Goal: Task Accomplishment & Management: Use online tool/utility

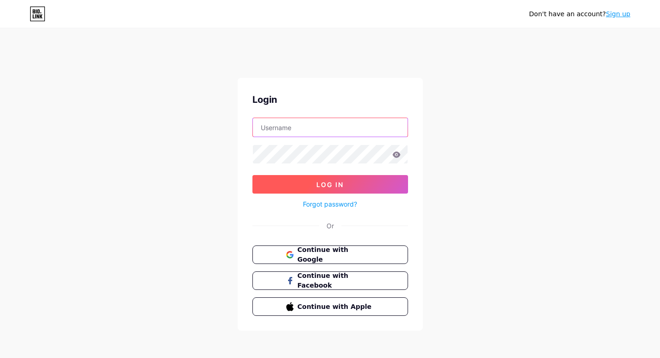
type input "covewarriors"
click at [350, 187] on button "Log In" at bounding box center [331, 184] width 156 height 19
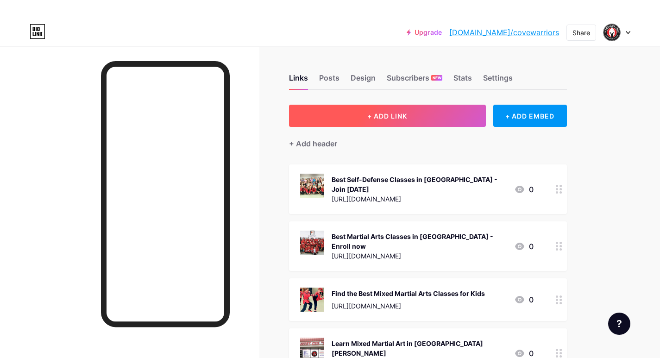
click at [376, 113] on span "+ ADD LINK" at bounding box center [387, 116] width 40 height 8
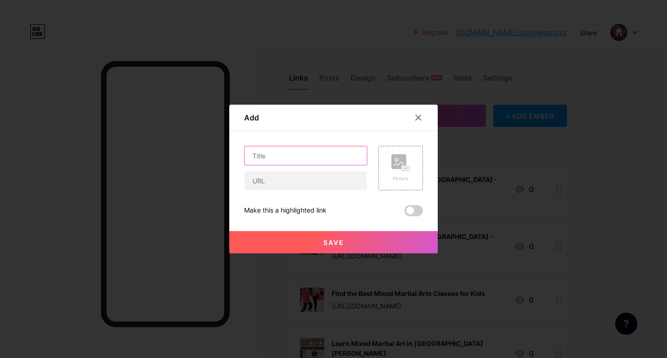
click at [267, 155] on input "text" at bounding box center [306, 155] width 122 height 19
paste input "Best Martial Arts for Kids in [US_STATE] – Warrior’s Cove"
type input "Best Martial Arts for Kids in [US_STATE] – Warrior’s Cove"
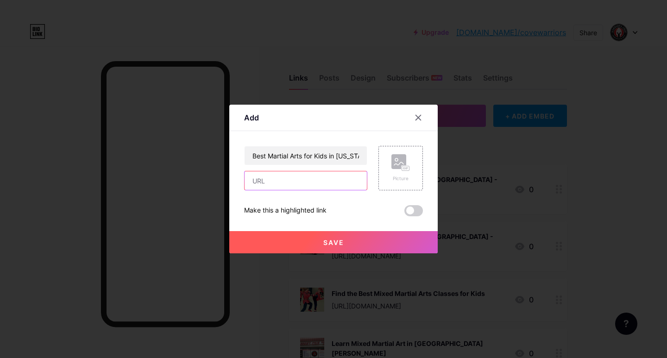
click at [264, 182] on input "text" at bounding box center [306, 180] width 122 height 19
paste input "[URL][DOMAIN_NAME]"
type input "[URL][DOMAIN_NAME]"
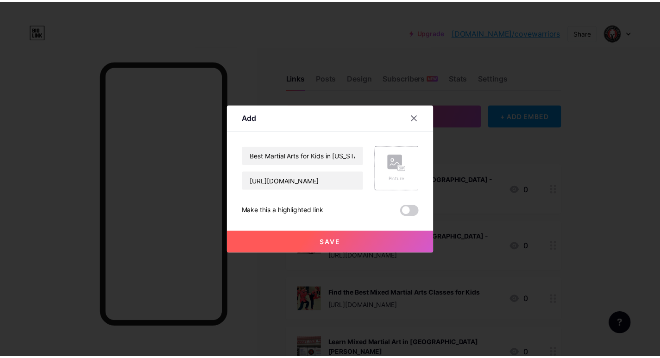
scroll to position [0, 0]
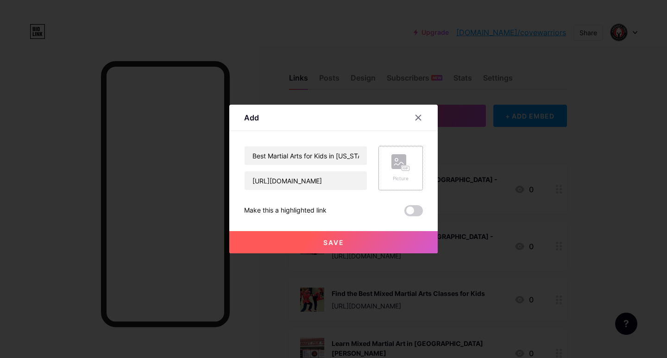
click at [397, 164] on icon at bounding box center [398, 163] width 9 height 3
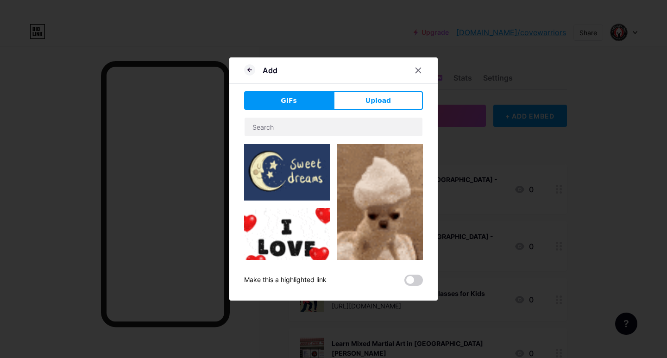
click at [367, 103] on span "Upload" at bounding box center [378, 101] width 25 height 10
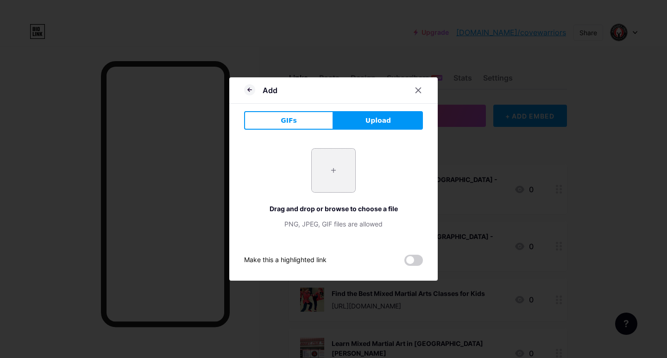
click at [327, 171] on input "file" at bounding box center [334, 171] width 44 height 44
type input "C:\fakepath\FB Kids 1.png"
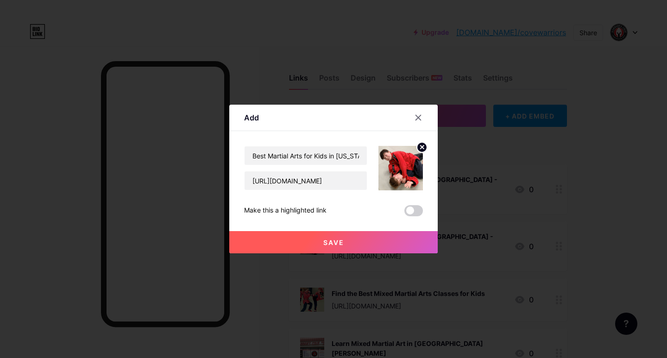
click at [329, 239] on span "Save" at bounding box center [333, 243] width 21 height 8
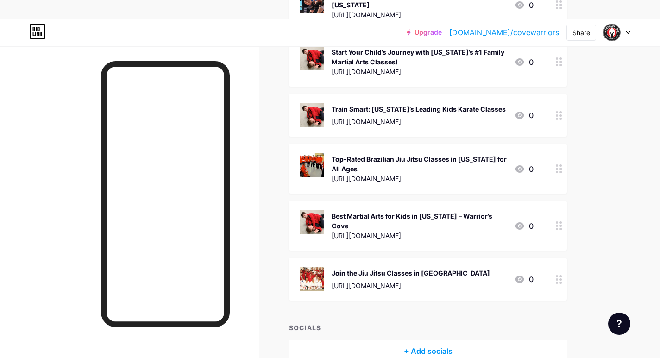
scroll to position [810, 0]
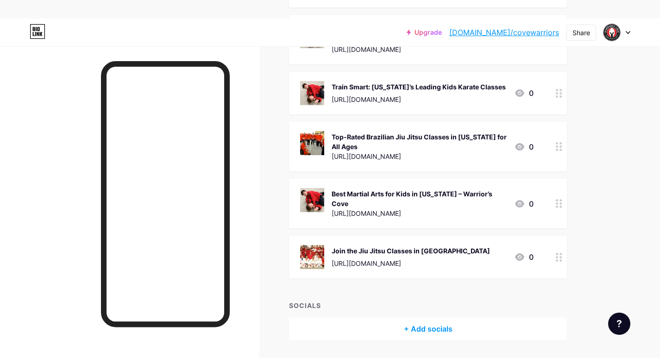
click at [446, 189] on div "Best Martial Arts for Kids in [US_STATE] – Warrior’s Cove" at bounding box center [419, 198] width 175 height 19
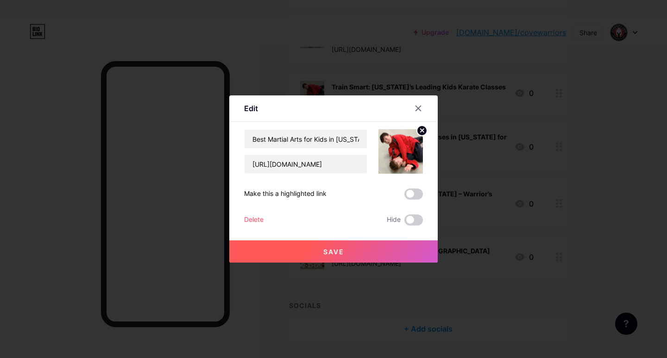
click at [411, 193] on span at bounding box center [414, 194] width 19 height 11
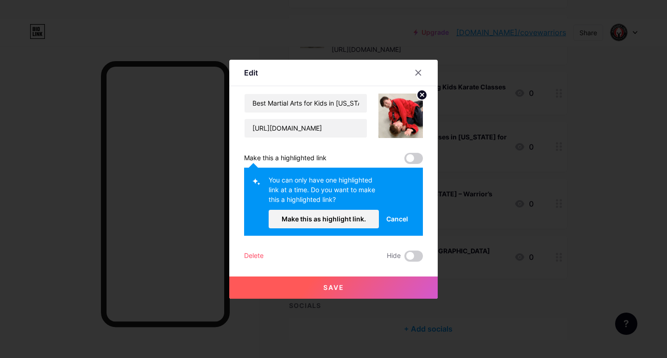
click at [392, 217] on span "Cancel" at bounding box center [397, 219] width 22 height 10
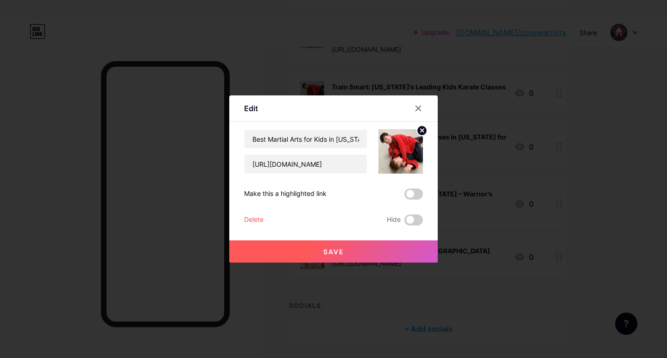
click at [341, 253] on button "Save" at bounding box center [333, 251] width 209 height 22
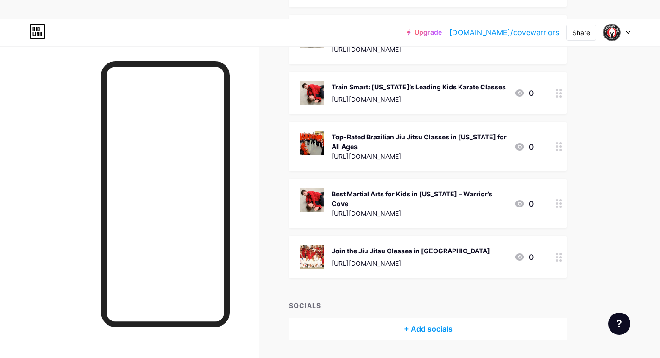
click at [558, 199] on icon at bounding box center [559, 203] width 6 height 9
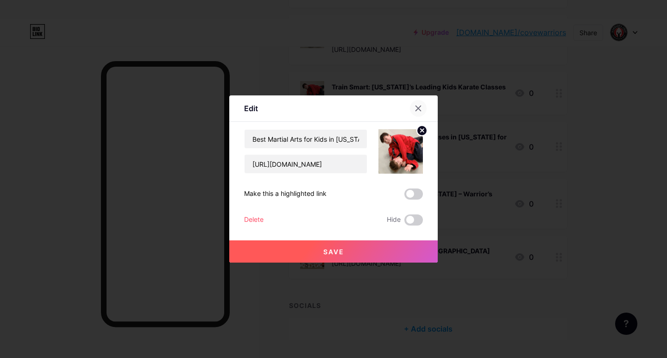
click at [416, 109] on icon at bounding box center [418, 108] width 5 height 5
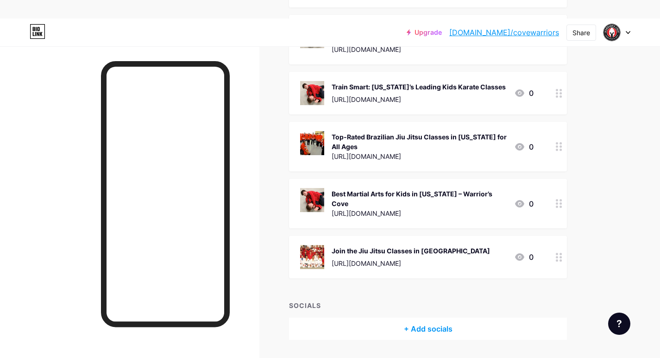
click at [521, 200] on icon at bounding box center [519, 203] width 9 height 7
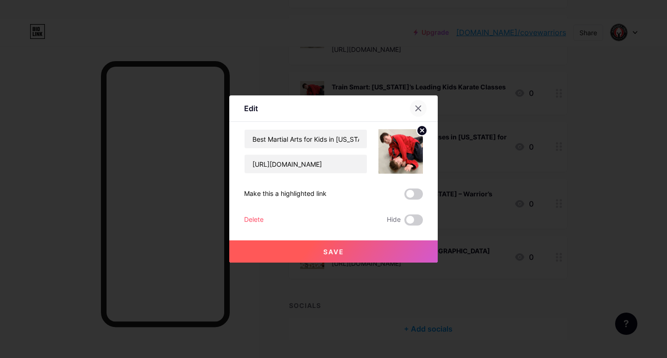
click at [418, 110] on icon at bounding box center [418, 108] width 7 height 7
